Goal: Task Accomplishment & Management: Manage account settings

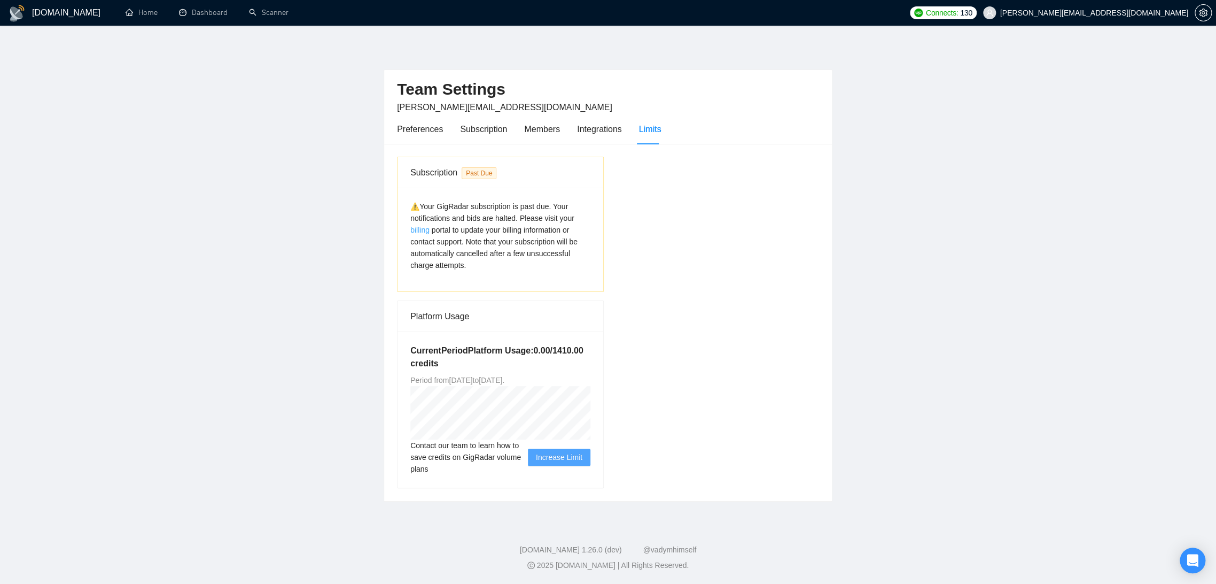
click at [423, 229] on link "billing" at bounding box center [419, 230] width 19 height 9
click at [423, 231] on link "billing" at bounding box center [419, 230] width 19 height 9
